Goal: Task Accomplishment & Management: Manage account settings

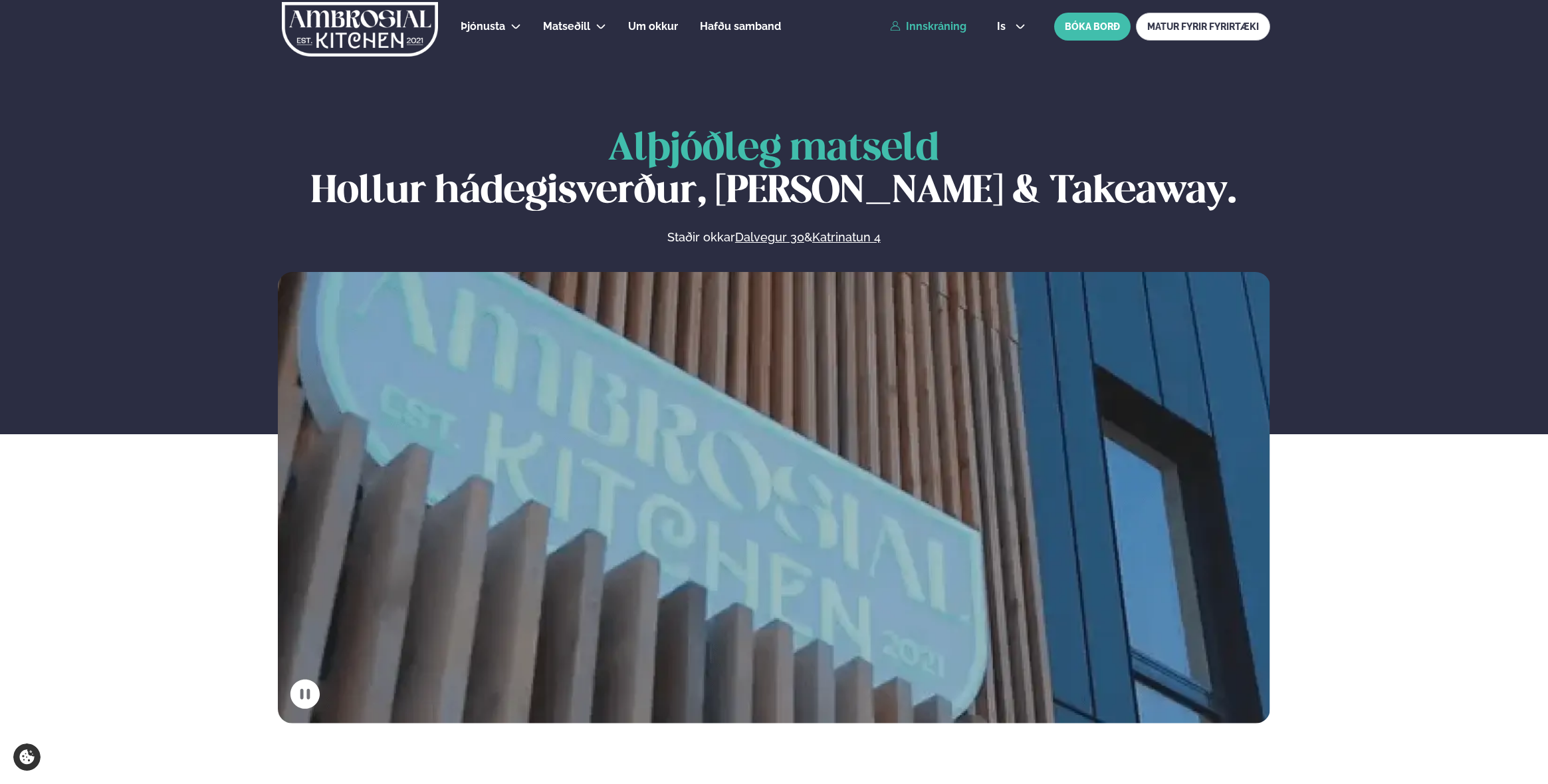
click at [925, 32] on link "Innskráning" at bounding box center [928, 26] width 76 height 12
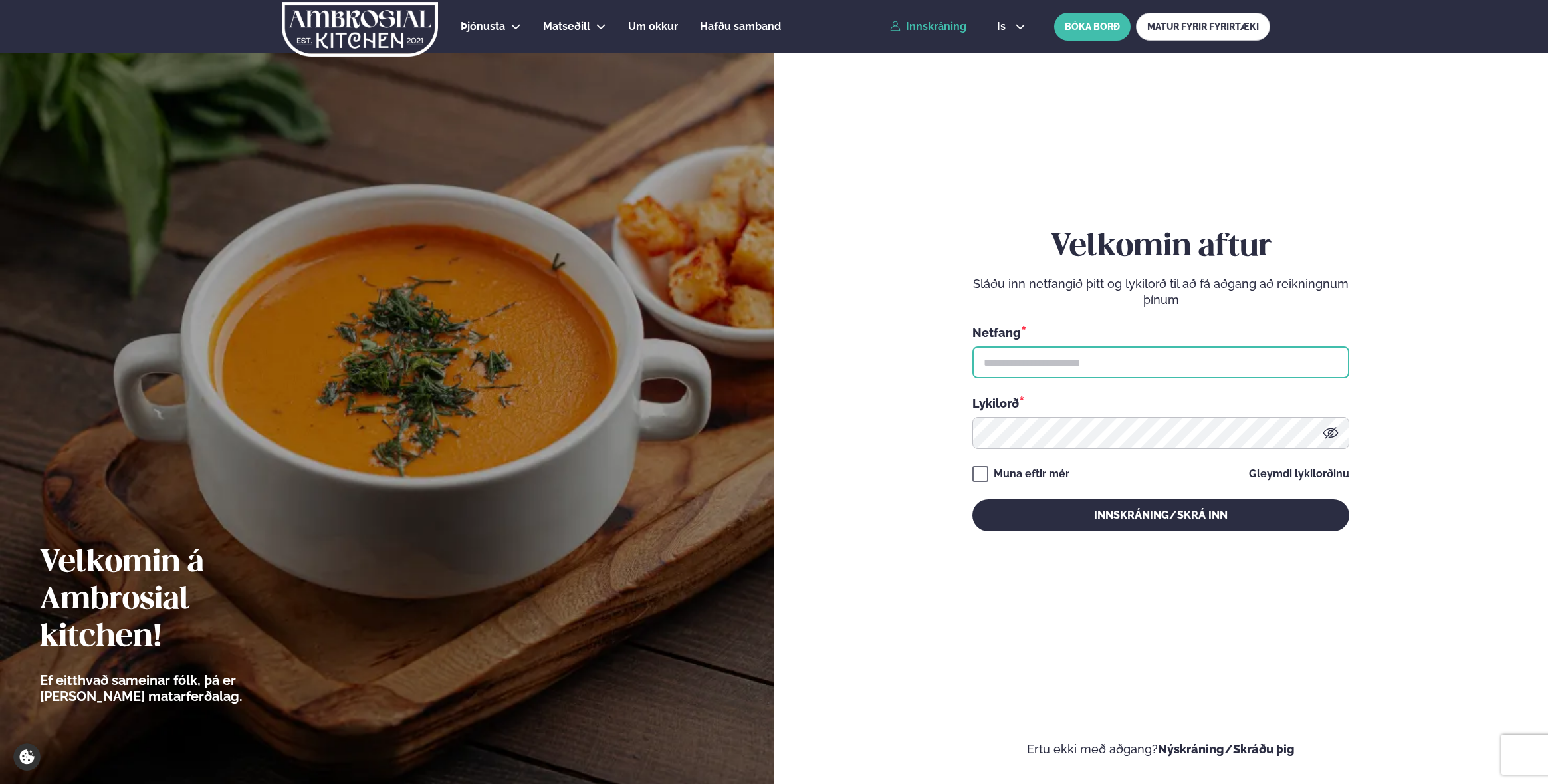
click at [1055, 361] on input "text" at bounding box center [1161, 362] width 377 height 32
type input "**********"
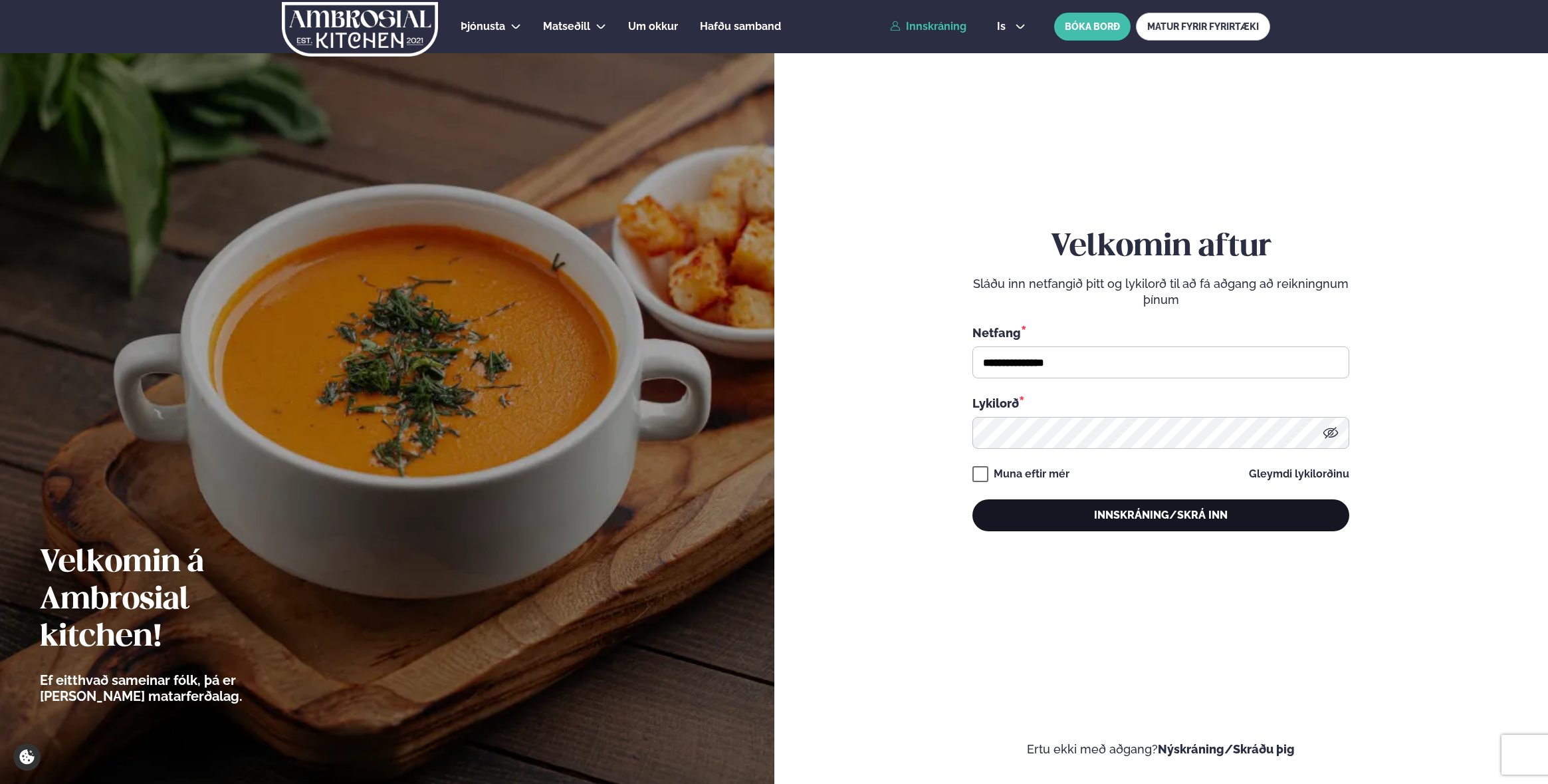
click at [1152, 499] on button "Innskráning/Skrá inn" at bounding box center [1161, 514] width 377 height 32
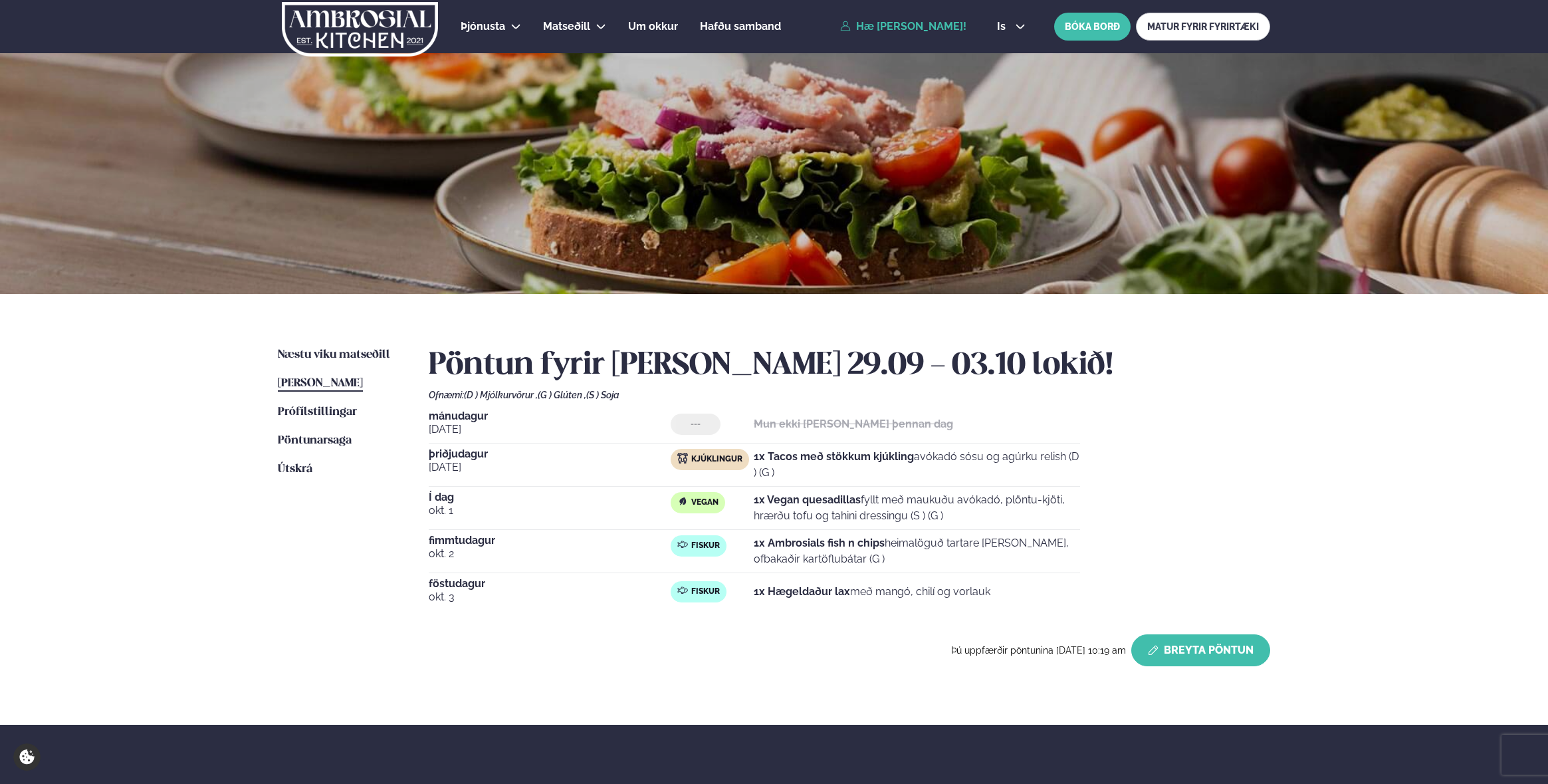
click at [1182, 656] on button "Breyta Pöntun" at bounding box center [1201, 650] width 139 height 32
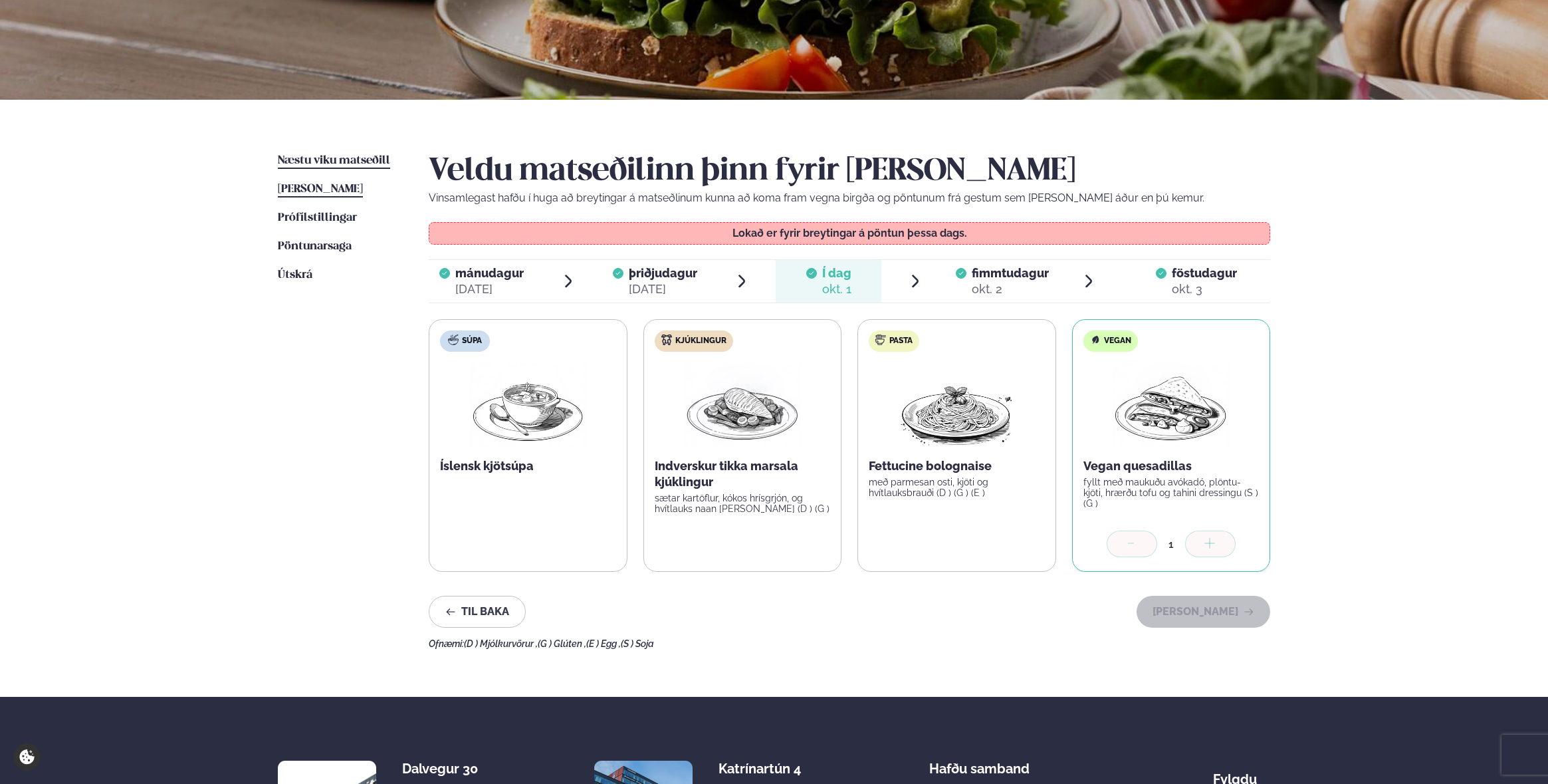
click at [336, 160] on span "Næstu viku matseðill" at bounding box center [334, 160] width 113 height 11
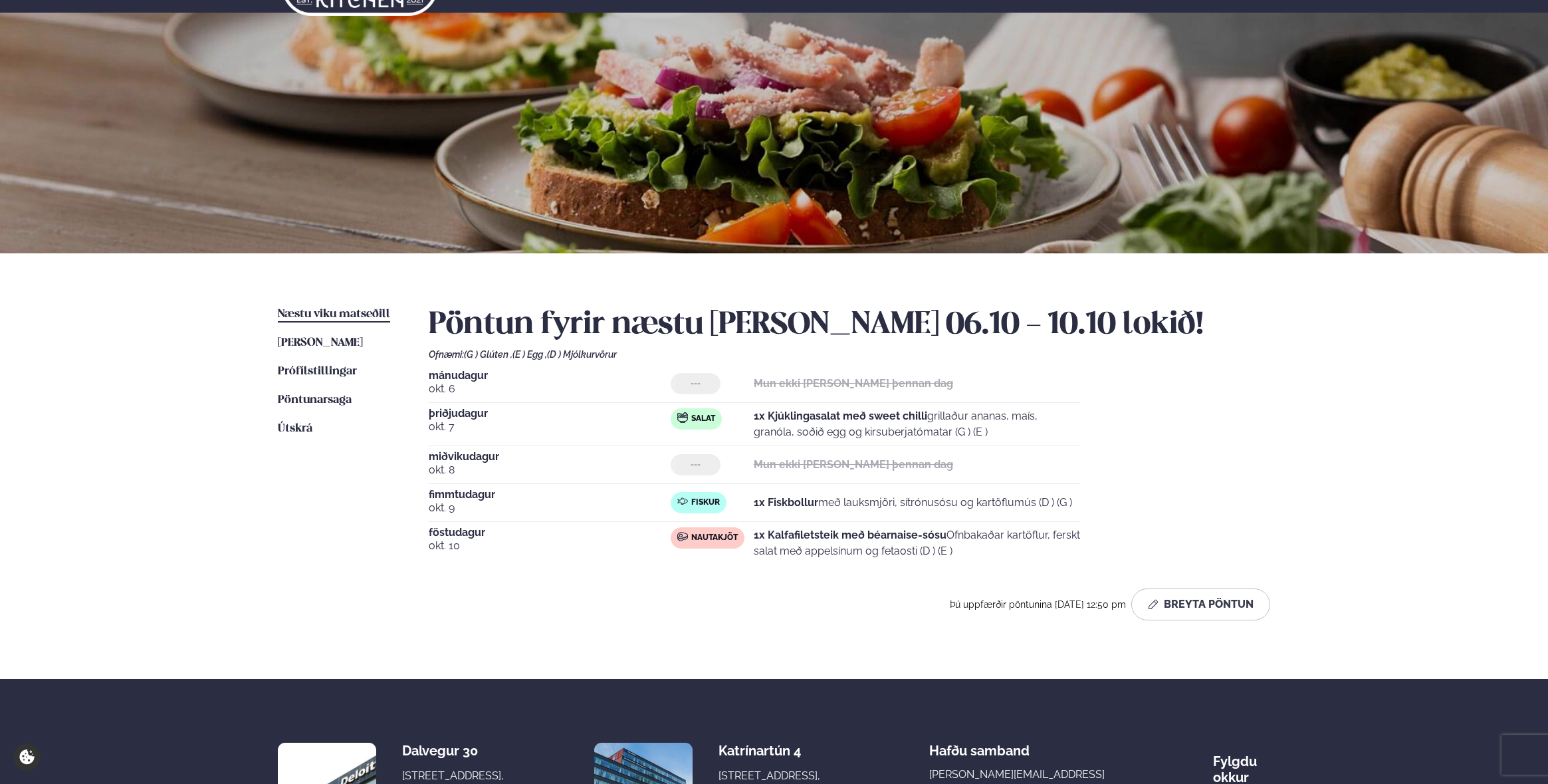
scroll to position [57, 0]
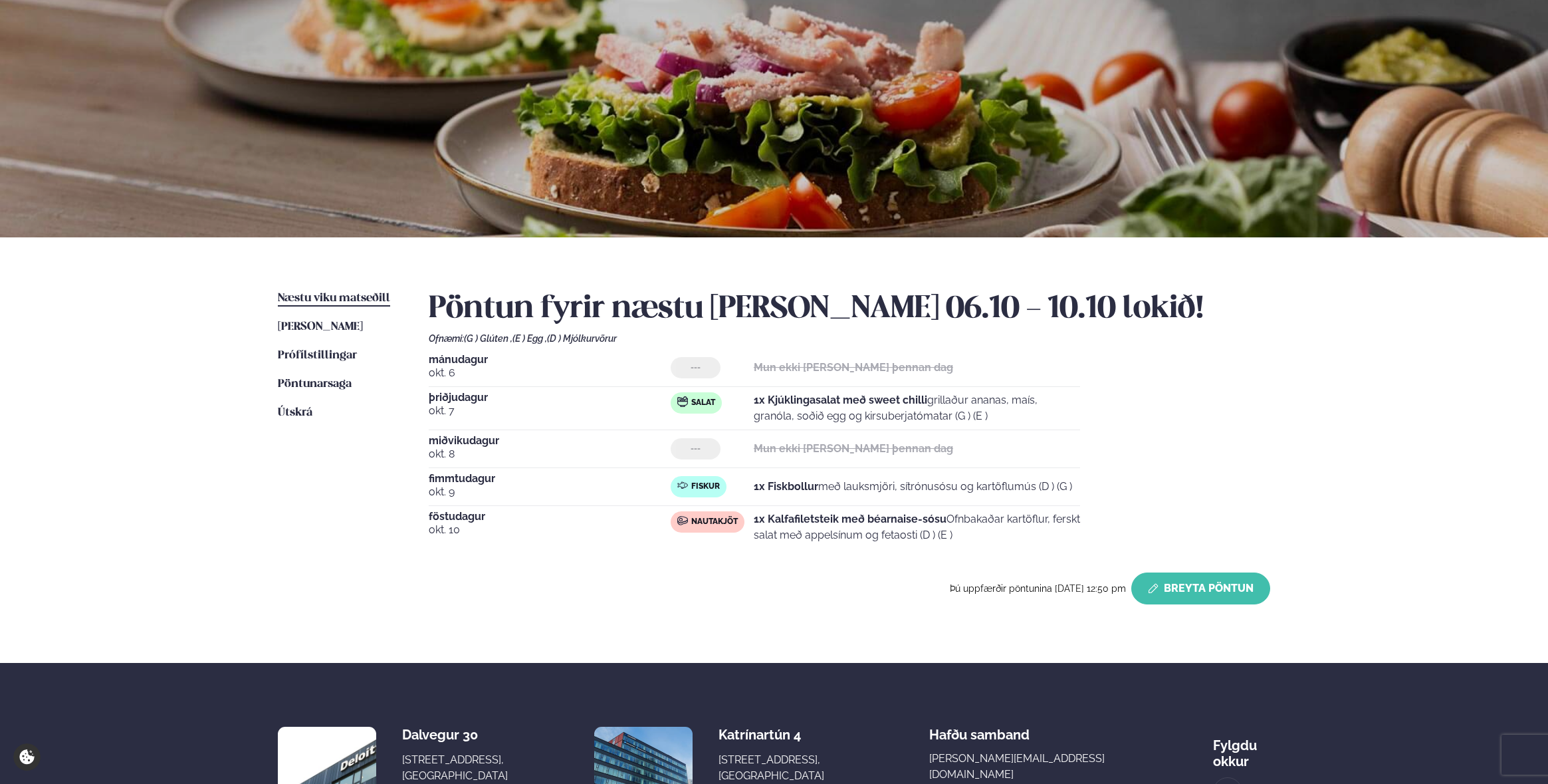
click at [1181, 593] on button "Breyta Pöntun" at bounding box center [1201, 588] width 139 height 32
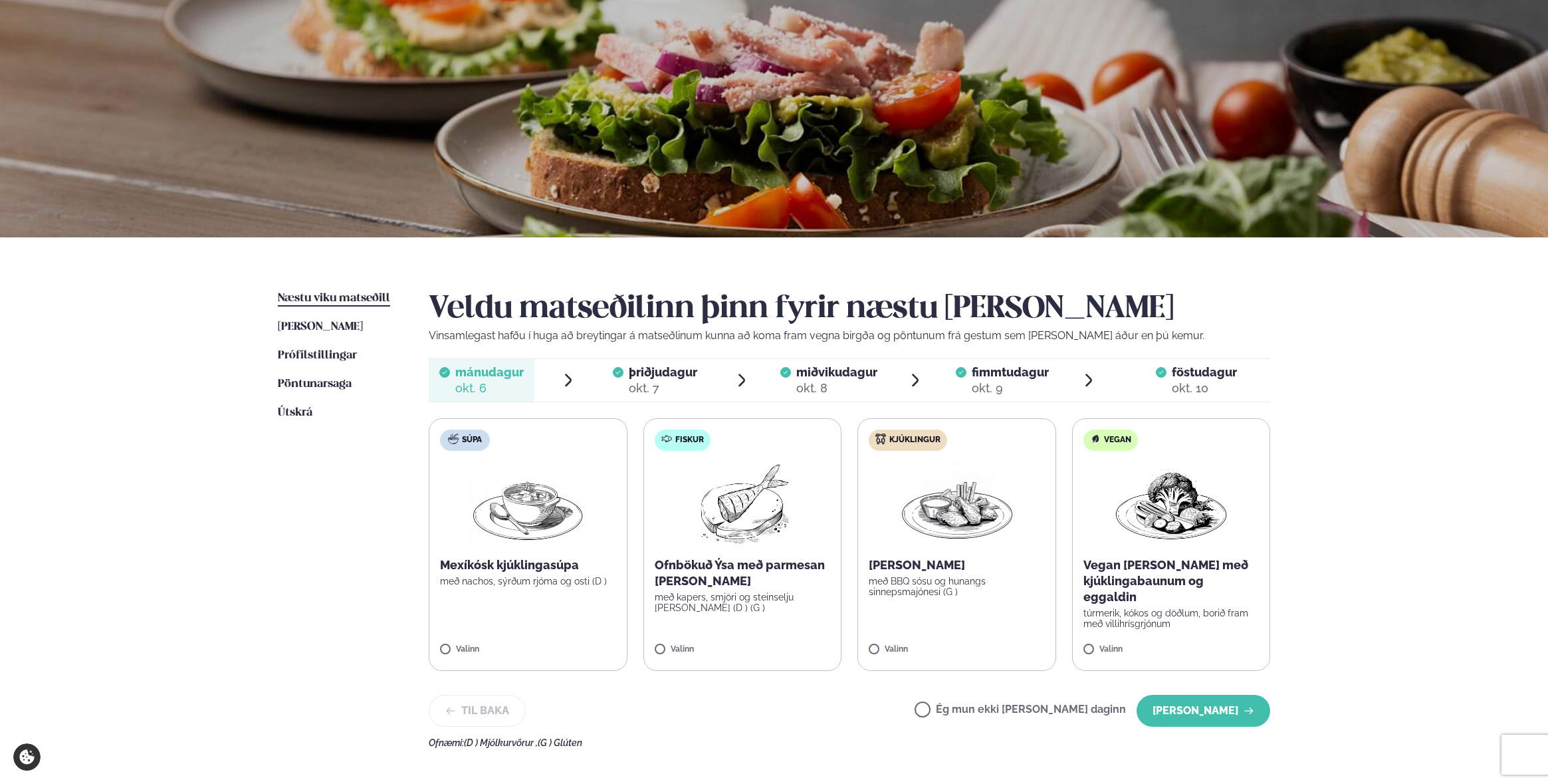
click at [603, 555] on label "Súpa Mexíkósk kjúklingasúpa með nachos, sýrðum rjóma og osti (D ) Valinn" at bounding box center [528, 544] width 199 height 252
click at [1236, 702] on button "[PERSON_NAME]" at bounding box center [1204, 711] width 134 height 32
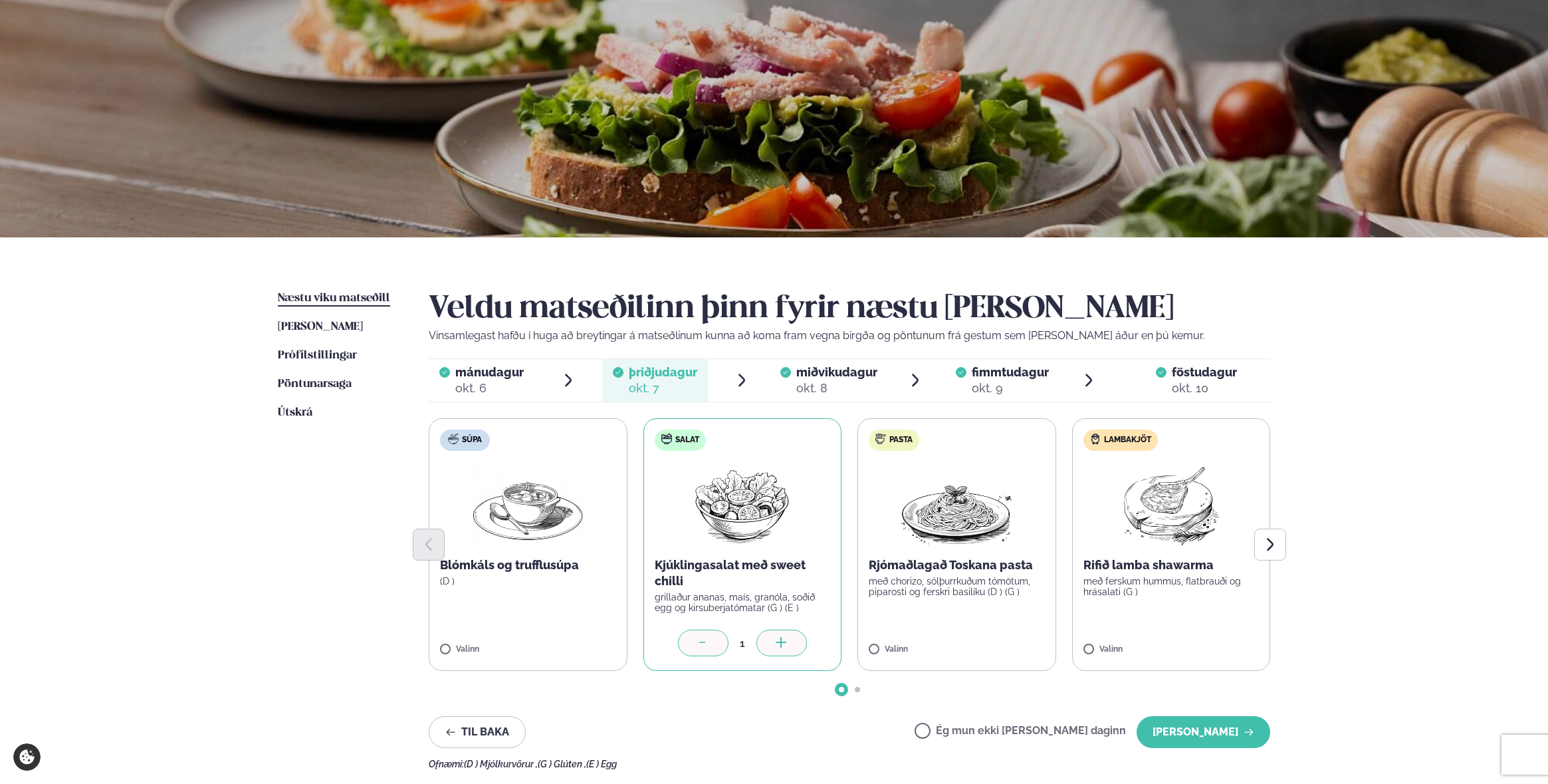
click at [1024, 712] on div "Veldu matseðilinn þinn fyrir næstu [PERSON_NAME] Vinsamlegast hafðu í huga að b…" at bounding box center [850, 530] width 842 height 479
click at [1031, 726] on label "Ég mun ekki [PERSON_NAME] daginn" at bounding box center [1021, 732] width 212 height 14
click at [1202, 712] on div "Veldu matseðilinn þinn fyrir næstu [PERSON_NAME] Vinsamlegast hafðu í huga að b…" at bounding box center [850, 530] width 842 height 479
click at [1205, 723] on button "[PERSON_NAME]" at bounding box center [1204, 732] width 134 height 32
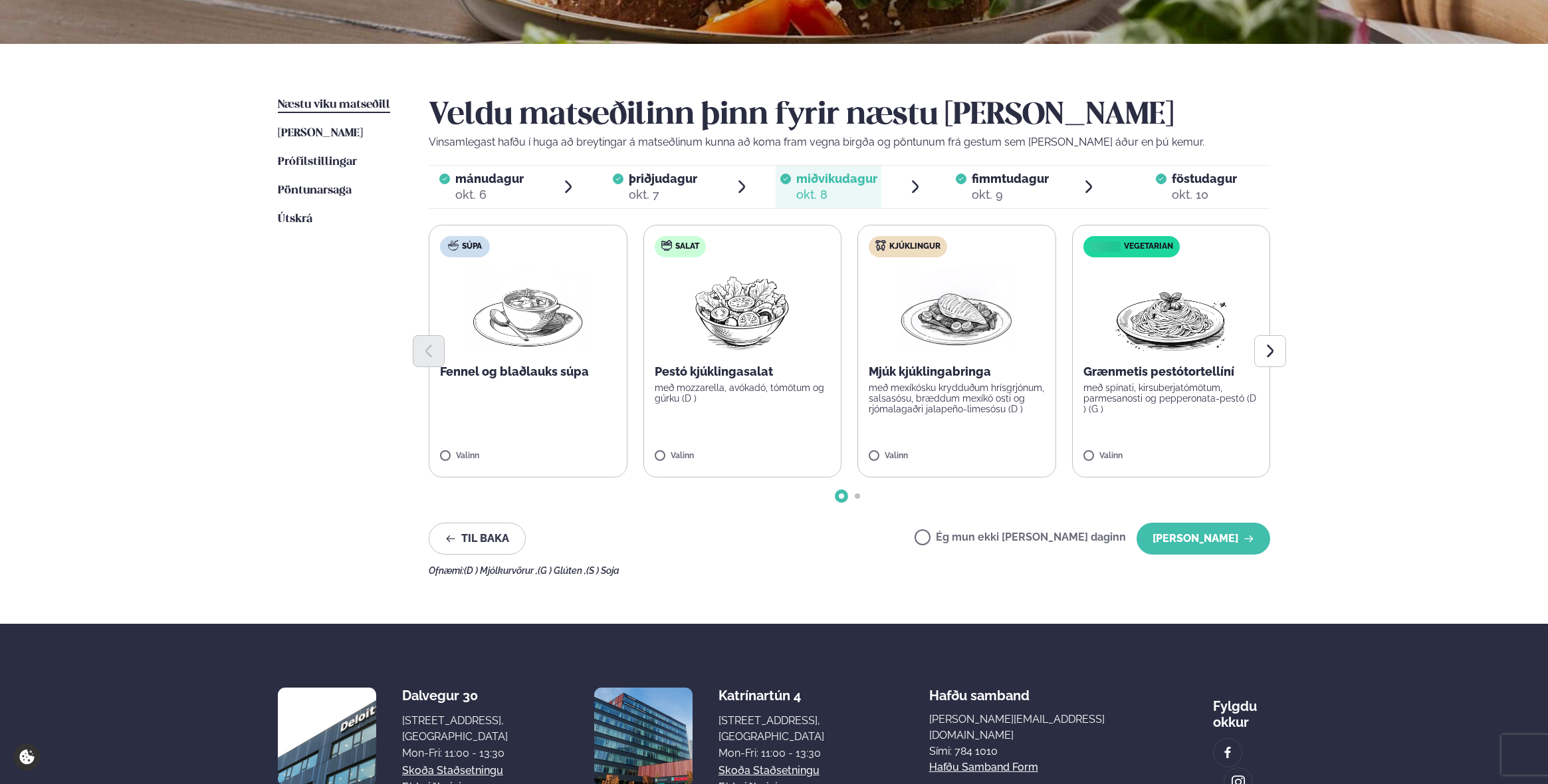
scroll to position [285, 0]
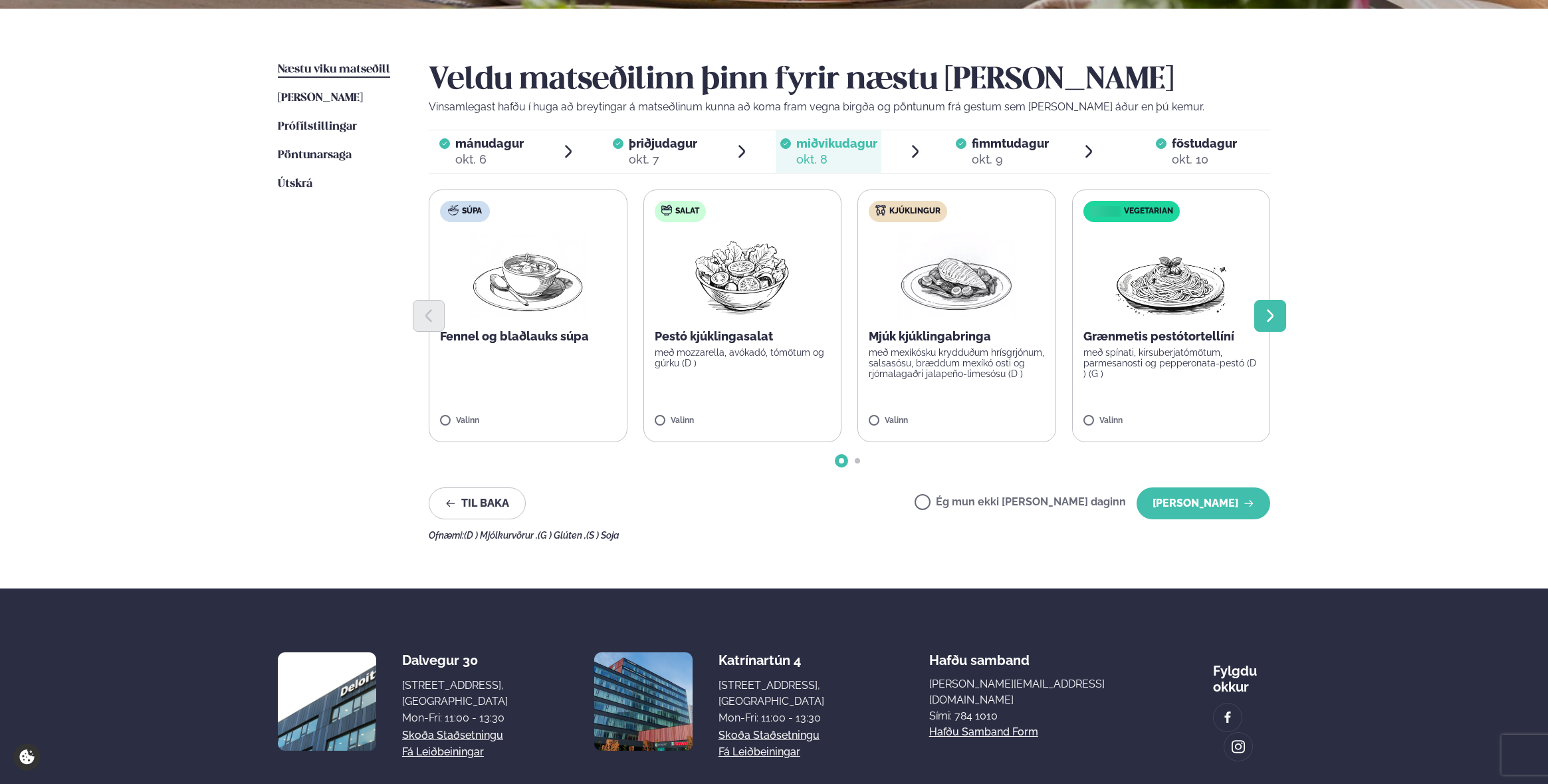
click at [1267, 304] on button "Next slide" at bounding box center [1270, 315] width 32 height 32
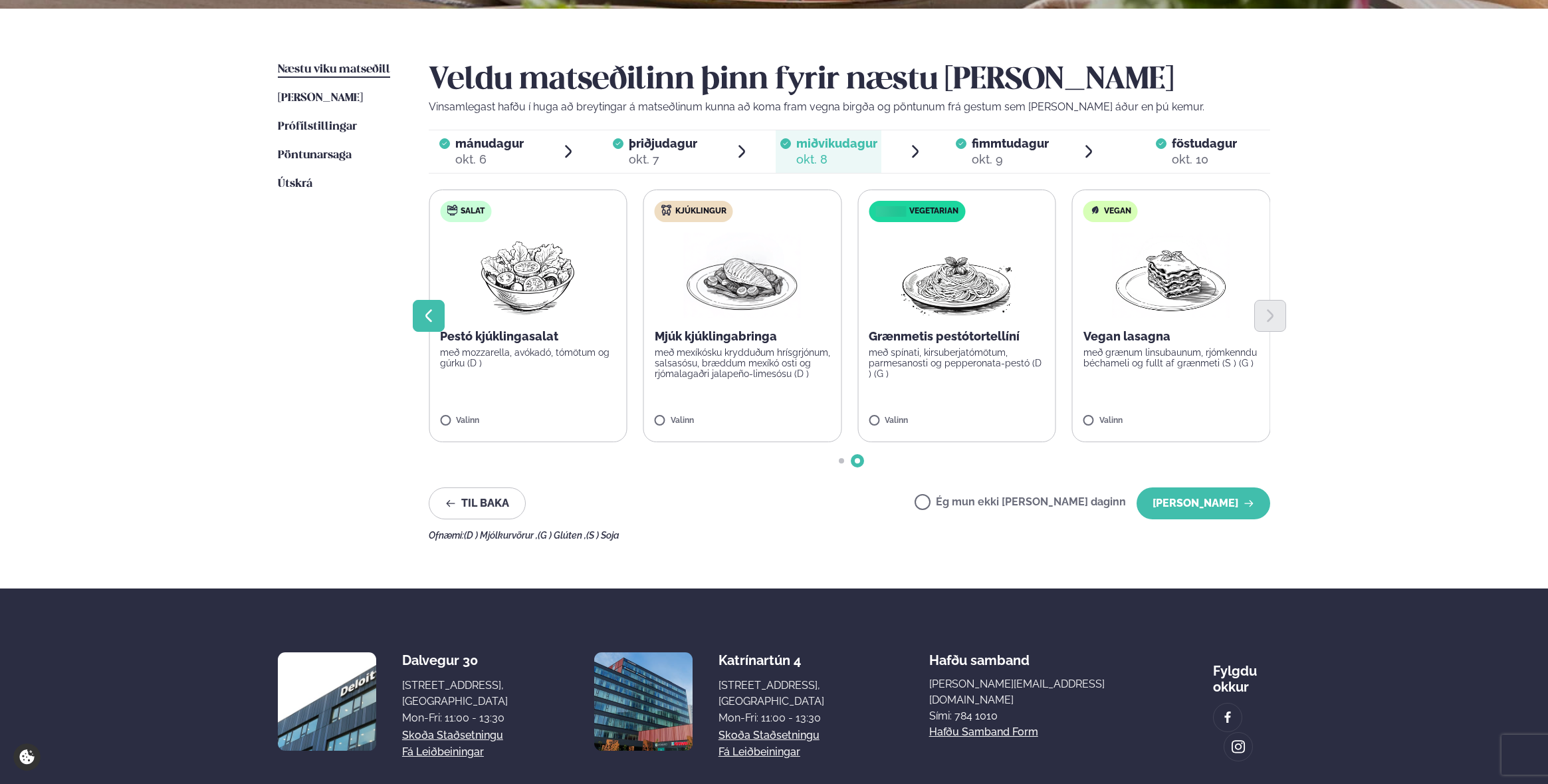
click at [426, 317] on icon "Previous slide" at bounding box center [428, 315] width 16 height 16
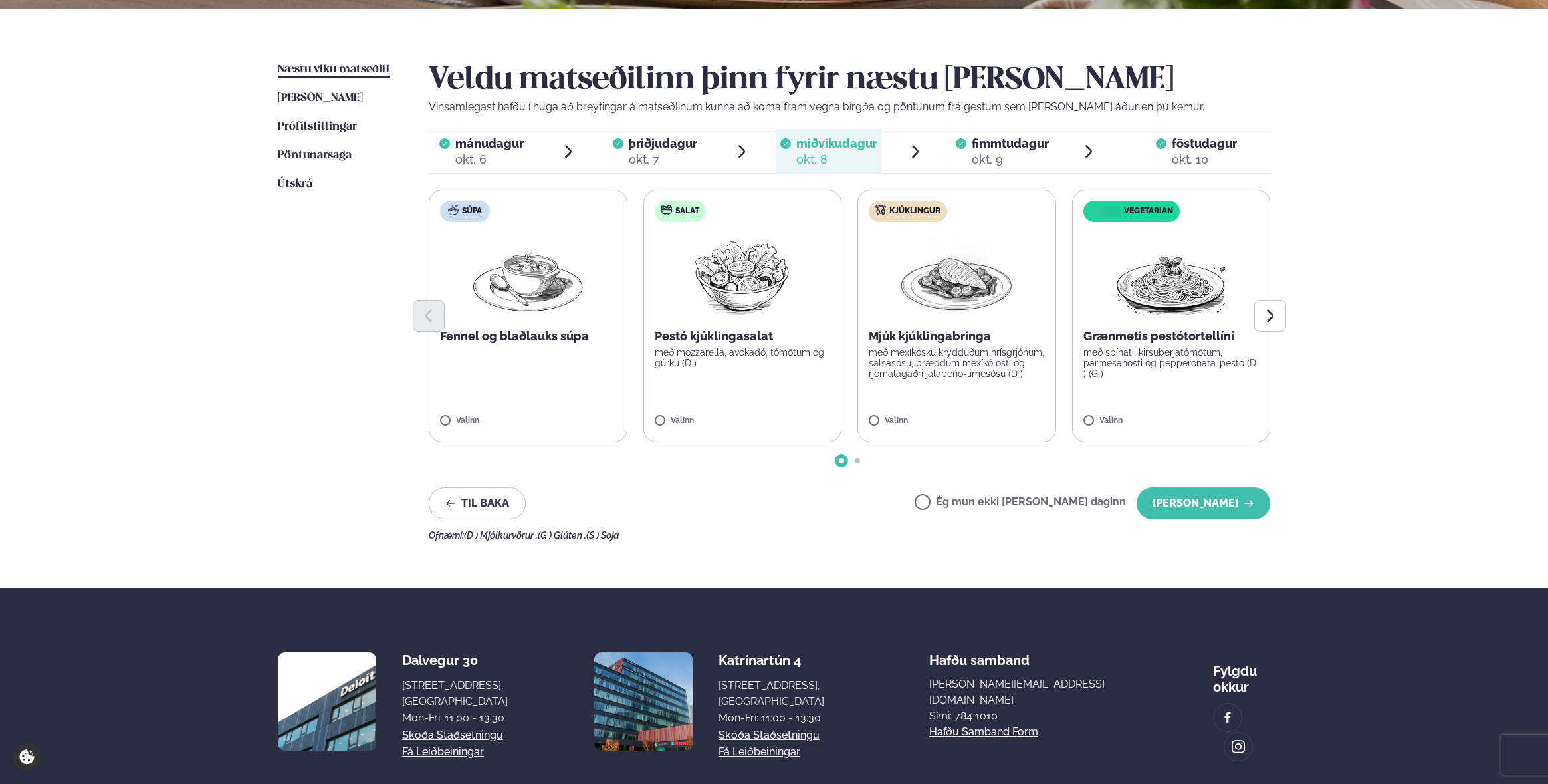
click at [904, 359] on p "með mexíkósku krydduðum hrísgrjónum, salsasósu, bræddum mexíkó osti og rjómalag…" at bounding box center [957, 362] width 176 height 32
click at [923, 414] on icon at bounding box center [917, 414] width 13 height 13
click at [717, 383] on label "Salat Pestó kjúklingasalat með mozzarella, avókadó, tómötum og gúrku (D ) Valinn" at bounding box center [743, 315] width 199 height 252
click at [1236, 514] on button "[PERSON_NAME]" at bounding box center [1204, 502] width 134 height 32
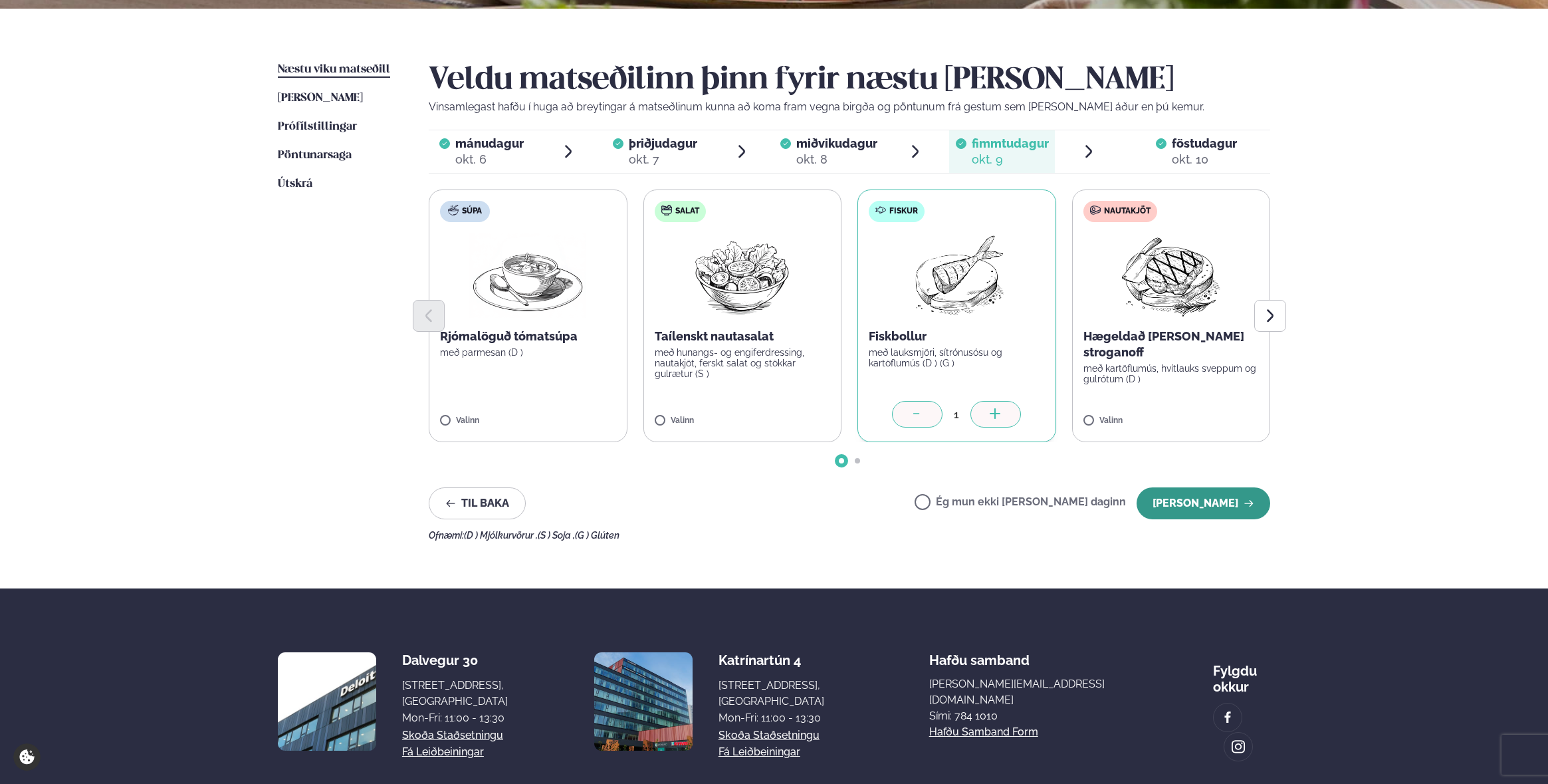
click at [1227, 516] on button "[PERSON_NAME]" at bounding box center [1204, 502] width 134 height 32
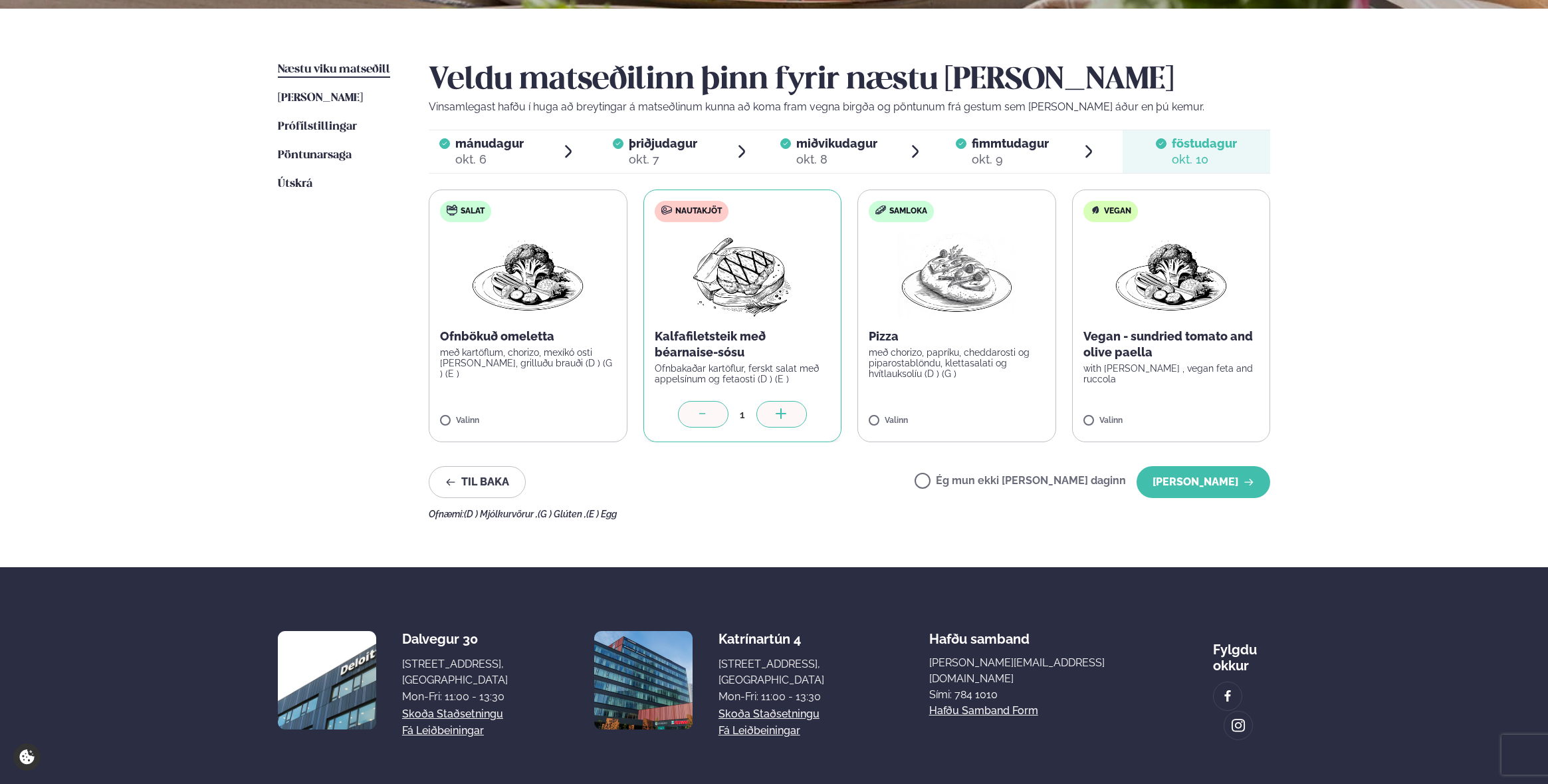
click at [1227, 516] on div "Ofnæmi: (D ) Mjólkurvörur , (G ) Glúten , (E ) Egg" at bounding box center [850, 514] width 842 height 11
click at [1201, 494] on button "[PERSON_NAME]" at bounding box center [1204, 481] width 134 height 32
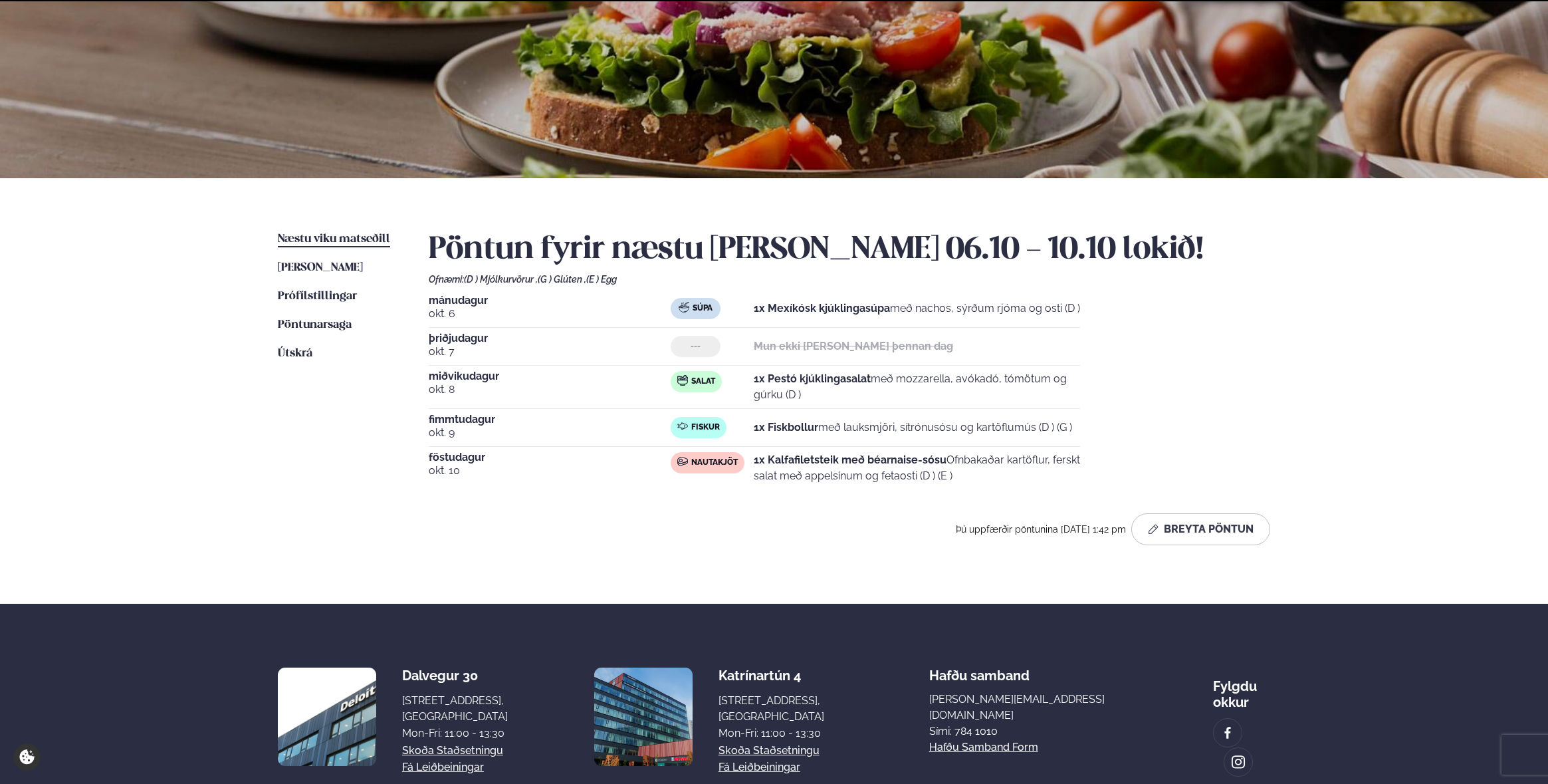
scroll to position [204, 0]
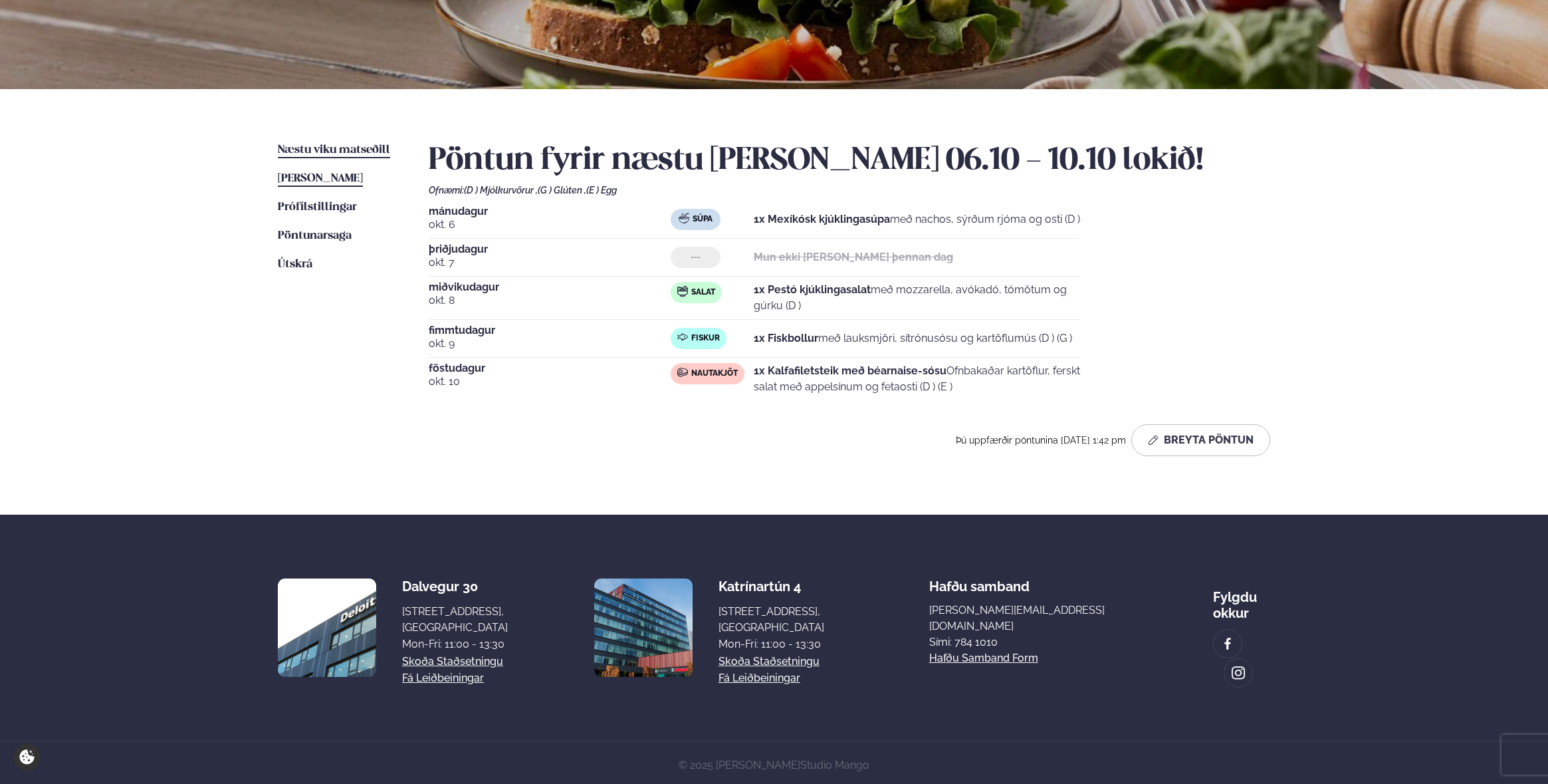
click at [349, 175] on span "[PERSON_NAME]" at bounding box center [320, 178] width 85 height 11
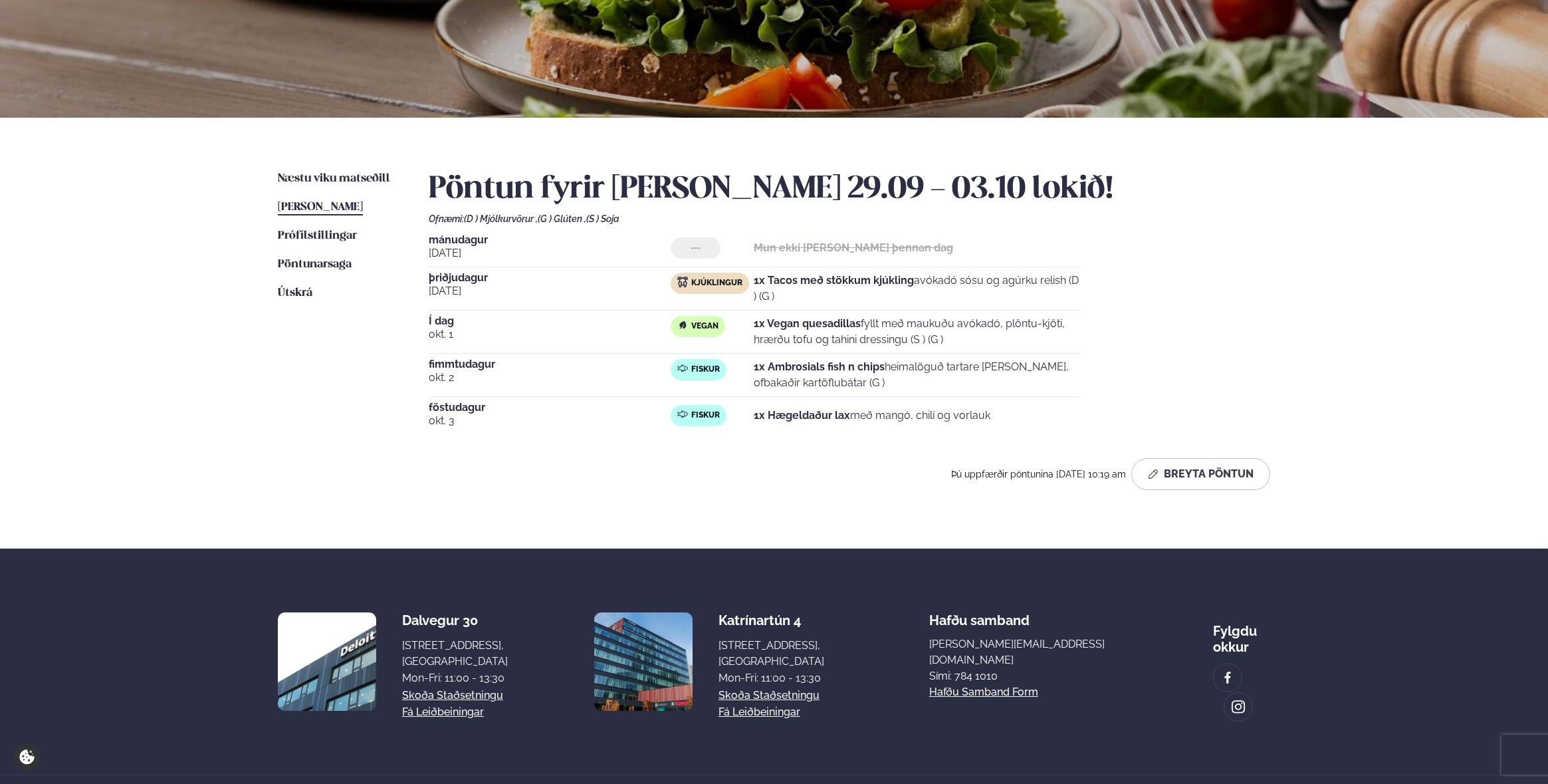
scroll to position [180, 0]
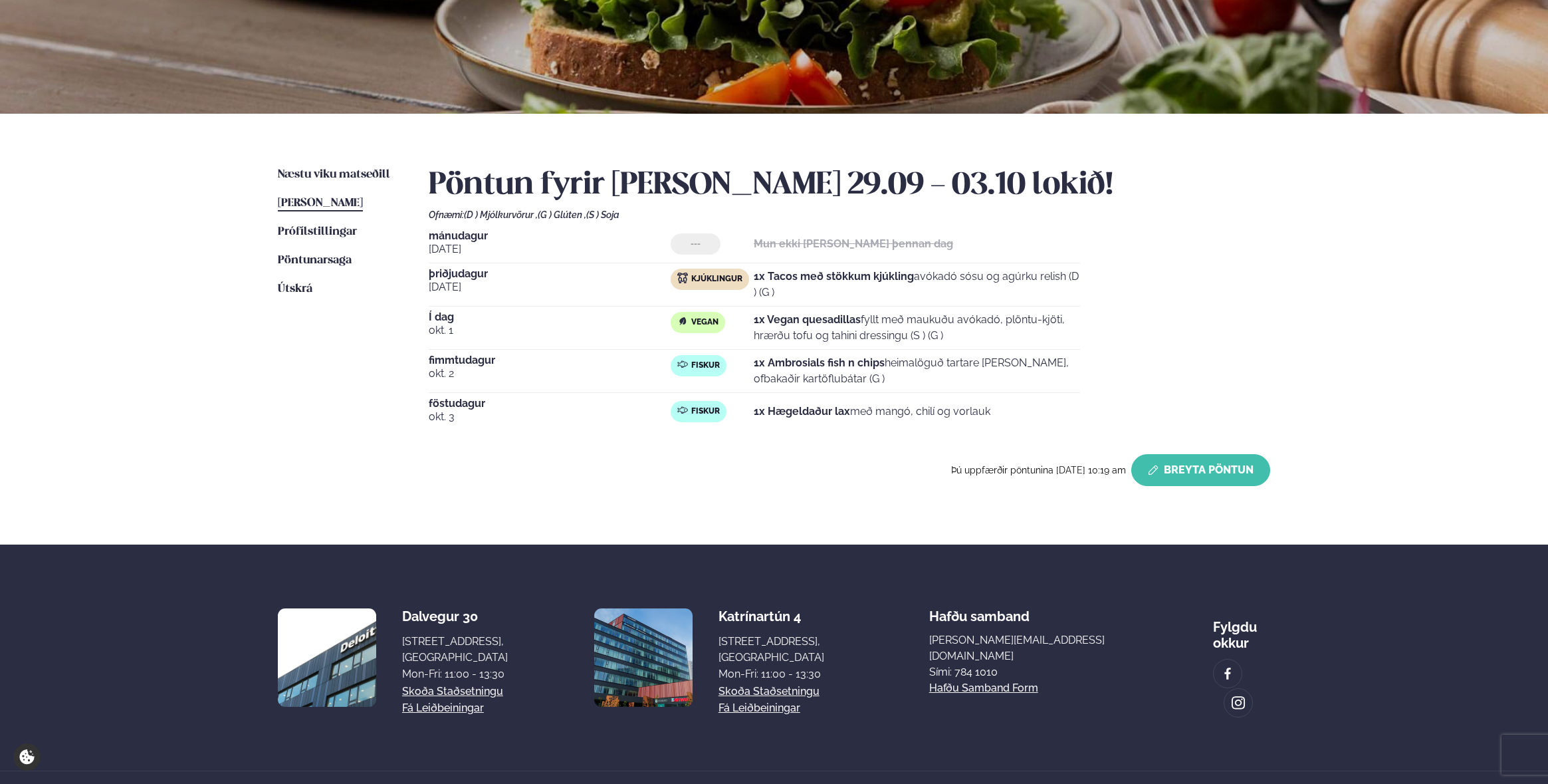
click at [1210, 475] on button "Breyta Pöntun" at bounding box center [1201, 469] width 139 height 32
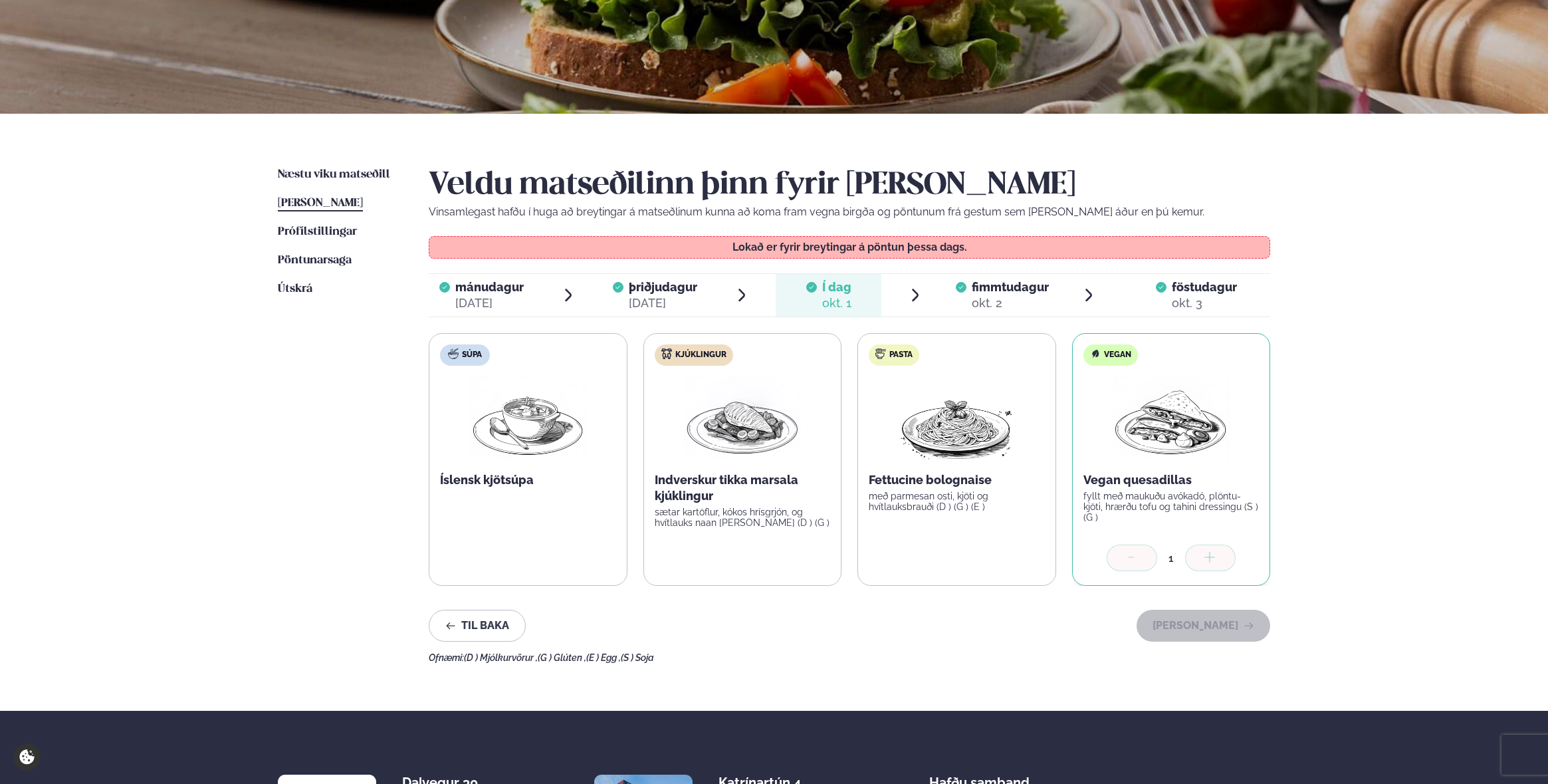
click at [1198, 282] on span "föstudagur" at bounding box center [1204, 286] width 65 height 14
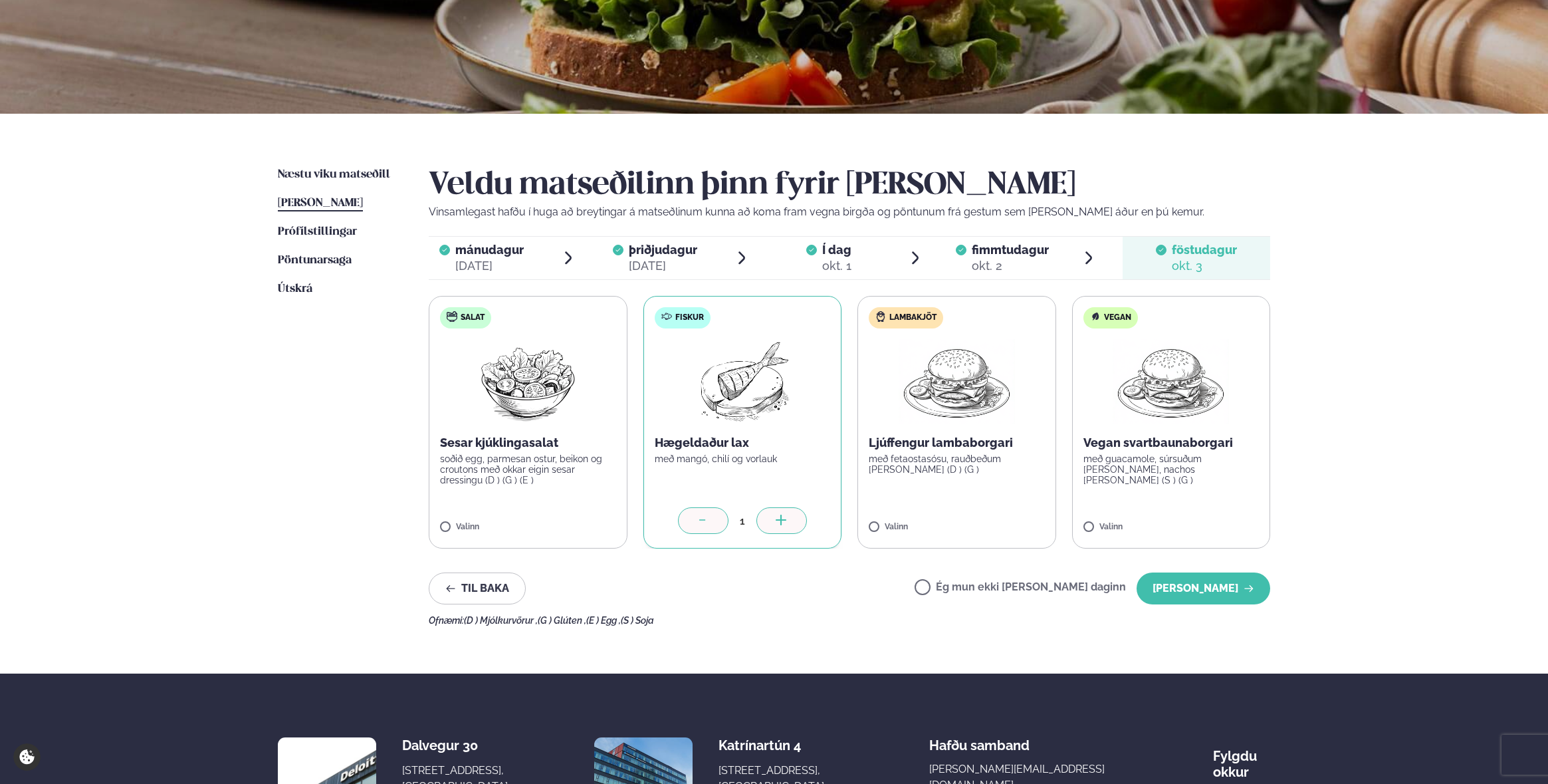
click at [990, 581] on label "Ég mun ekki [PERSON_NAME] daginn" at bounding box center [1021, 588] width 212 height 14
click at [1183, 595] on button "[PERSON_NAME]" at bounding box center [1204, 588] width 134 height 32
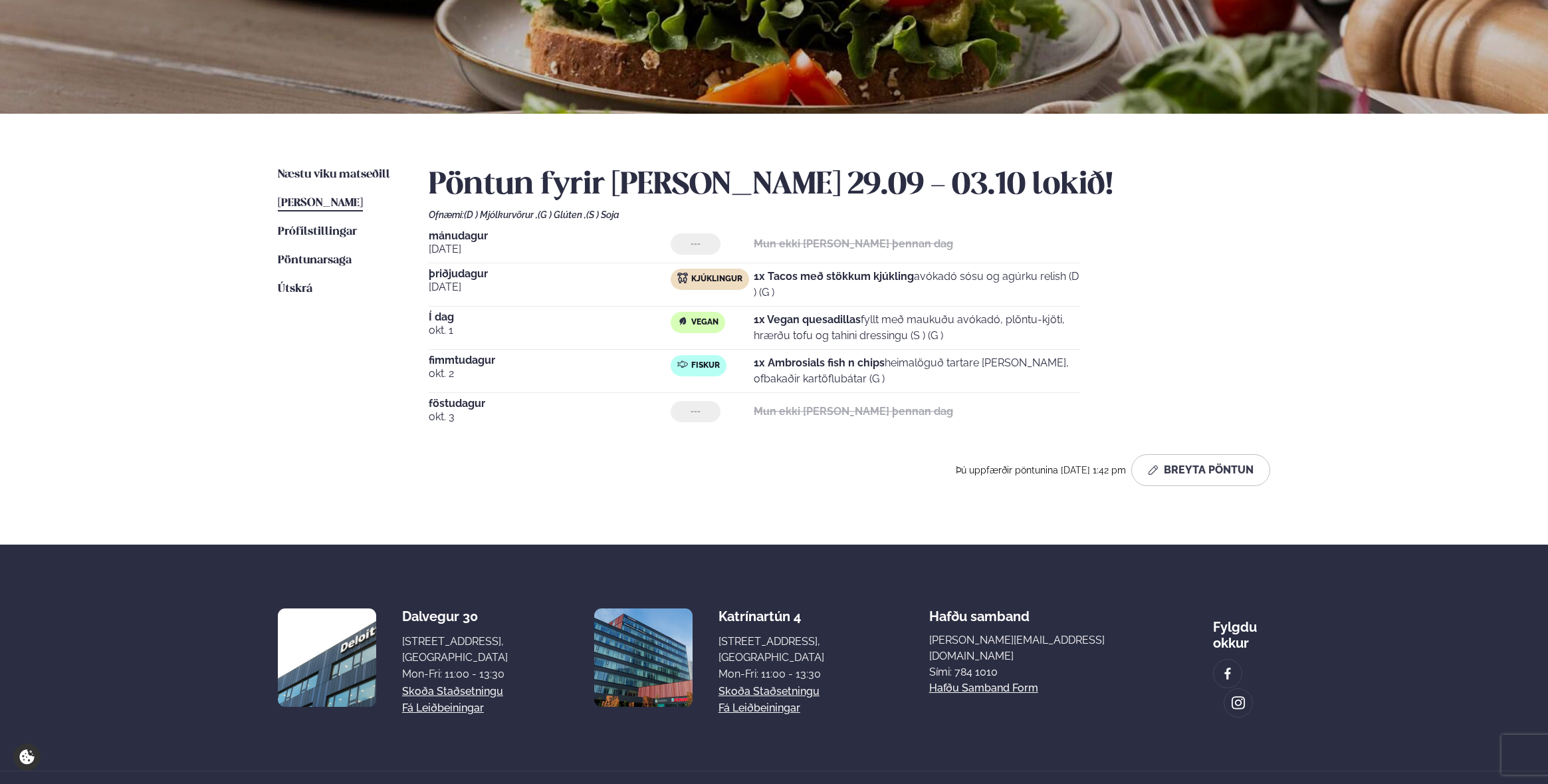
click at [1266, 269] on div "[DATE] --- Mun ekki [PERSON_NAME] þennan dag [DATE] Kjúklingur 1x Tacos með stö…" at bounding box center [850, 330] width 842 height 199
click at [337, 169] on span "Næstu viku matseðill" at bounding box center [334, 174] width 113 height 11
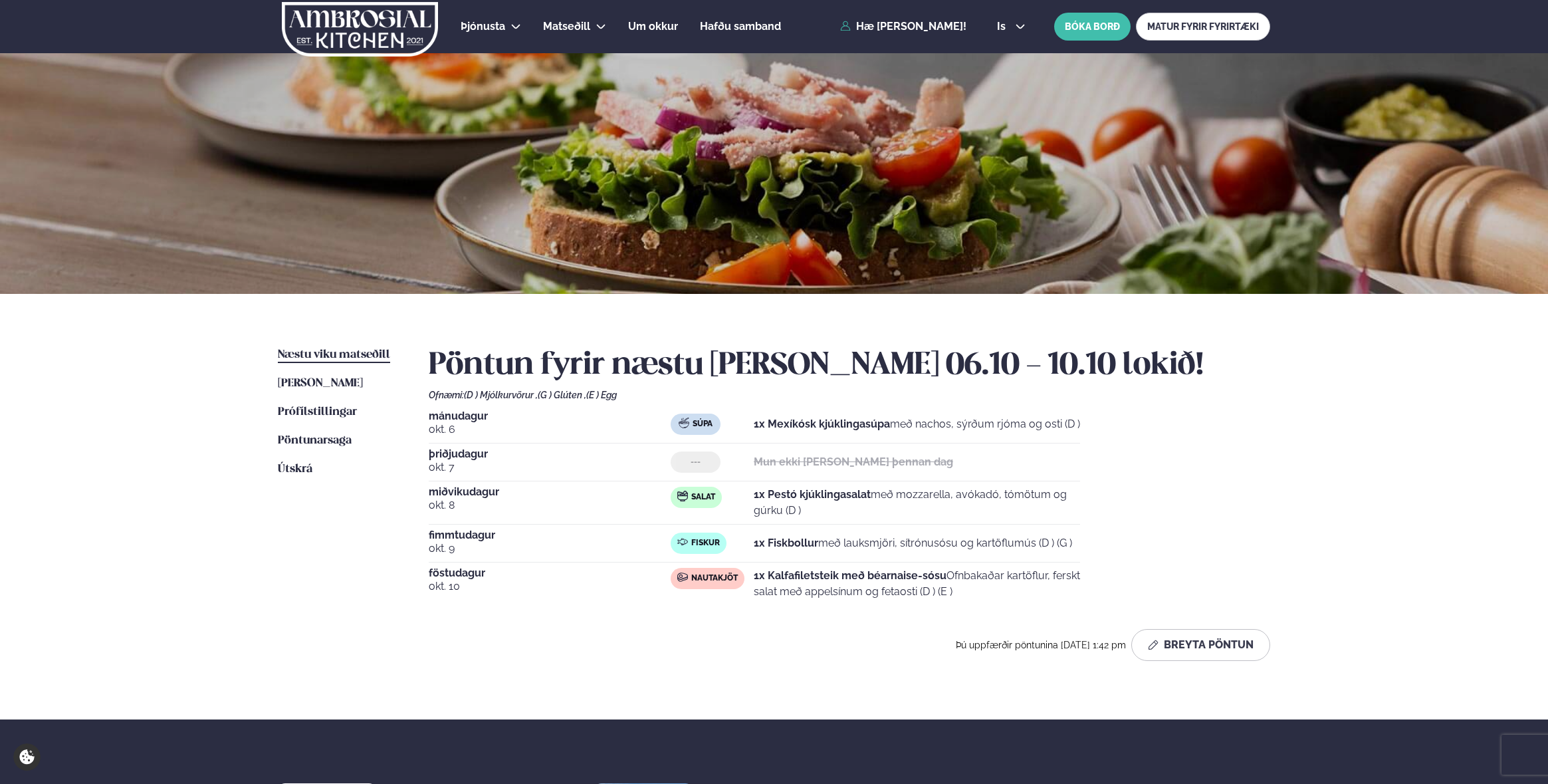
click at [1253, 407] on div "Pöntun fyrir næstu [PERSON_NAME] 06.10 - 10.10 lokið! Ofnæmi: (D ) Mjólkurvörur…" at bounding box center [850, 503] width 842 height 314
